Goal: Navigation & Orientation: Find specific page/section

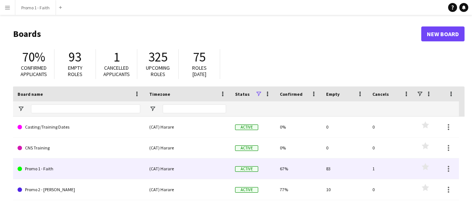
click at [49, 169] on link "Promo 1 - Faith" at bounding box center [79, 169] width 123 height 21
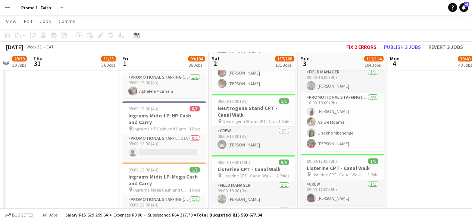
scroll to position [4615, 0]
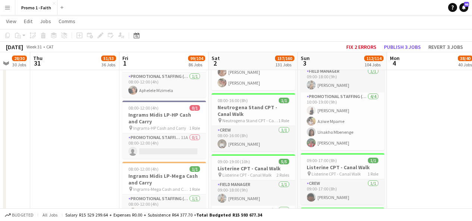
click at [3, 6] on button "Menu" at bounding box center [7, 7] width 15 height 15
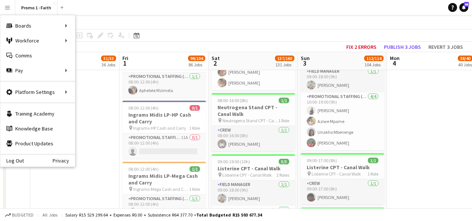
click at [11, 155] on div "Log Out Privacy" at bounding box center [37, 160] width 75 height 13
click at [16, 163] on link "Log Out" at bounding box center [12, 161] width 24 height 6
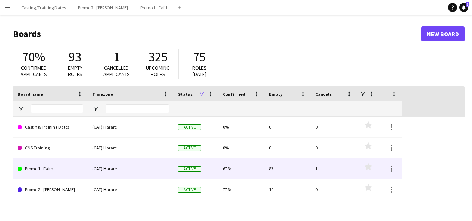
click at [37, 165] on link "Promo 1 - Faith" at bounding box center [51, 169] width 66 height 21
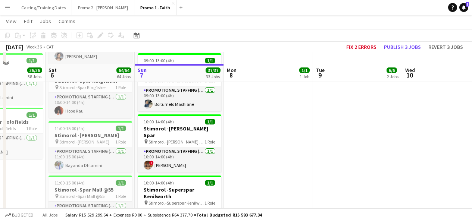
scroll to position [1916, 0]
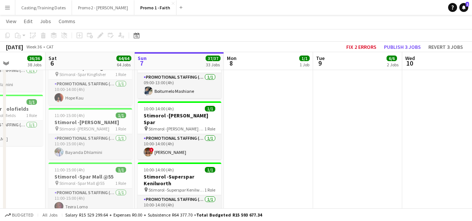
click at [9, 12] on button "Menu" at bounding box center [7, 7] width 15 height 15
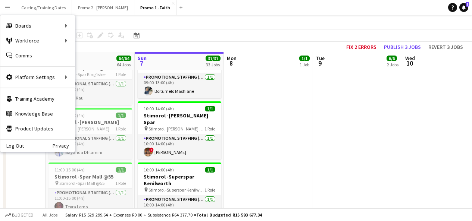
click at [228, 19] on app-page-menu "View Day view expanded Day view collapsed Month view Date picker Jump to today …" at bounding box center [236, 22] width 472 height 14
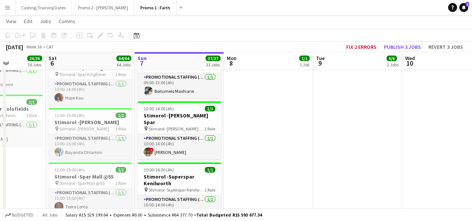
click at [7, 11] on button "Menu" at bounding box center [7, 7] width 15 height 15
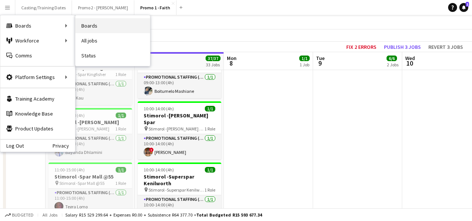
click at [87, 25] on link "Boards" at bounding box center [112, 25] width 75 height 15
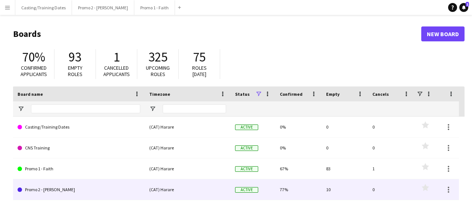
click at [48, 190] on link "Promo 2 - [PERSON_NAME]" at bounding box center [79, 189] width 123 height 21
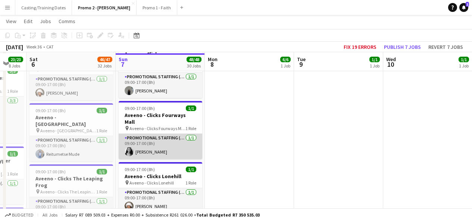
scroll to position [275, 0]
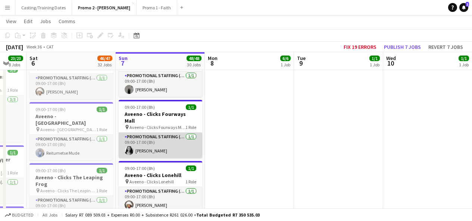
click at [153, 138] on app-card-role "Promotional Staffing (Brand Ambassadors) 1/1 09:00-17:00 (8h) Thandaza Xakiwe S…" at bounding box center [161, 145] width 84 height 25
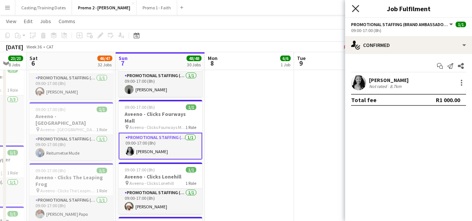
click at [354, 6] on icon "Close pop-in" at bounding box center [355, 8] width 7 height 7
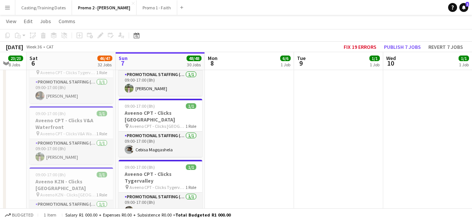
scroll to position [839, 0]
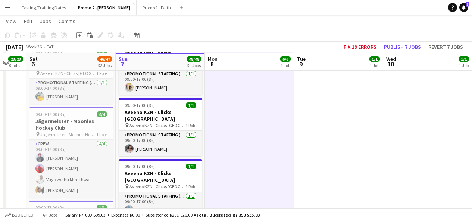
scroll to position [1198, 0]
